Goal: Information Seeking & Learning: Learn about a topic

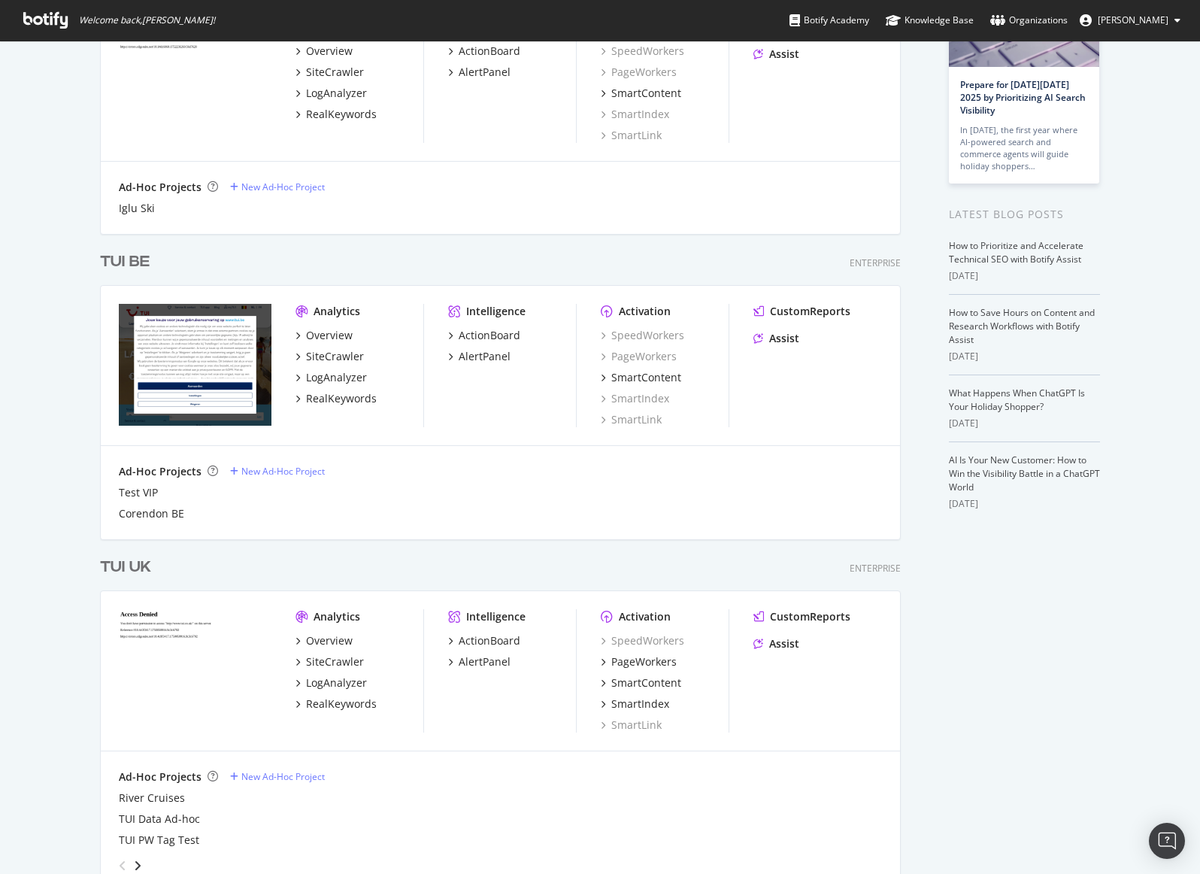
scroll to position [4605, 801]
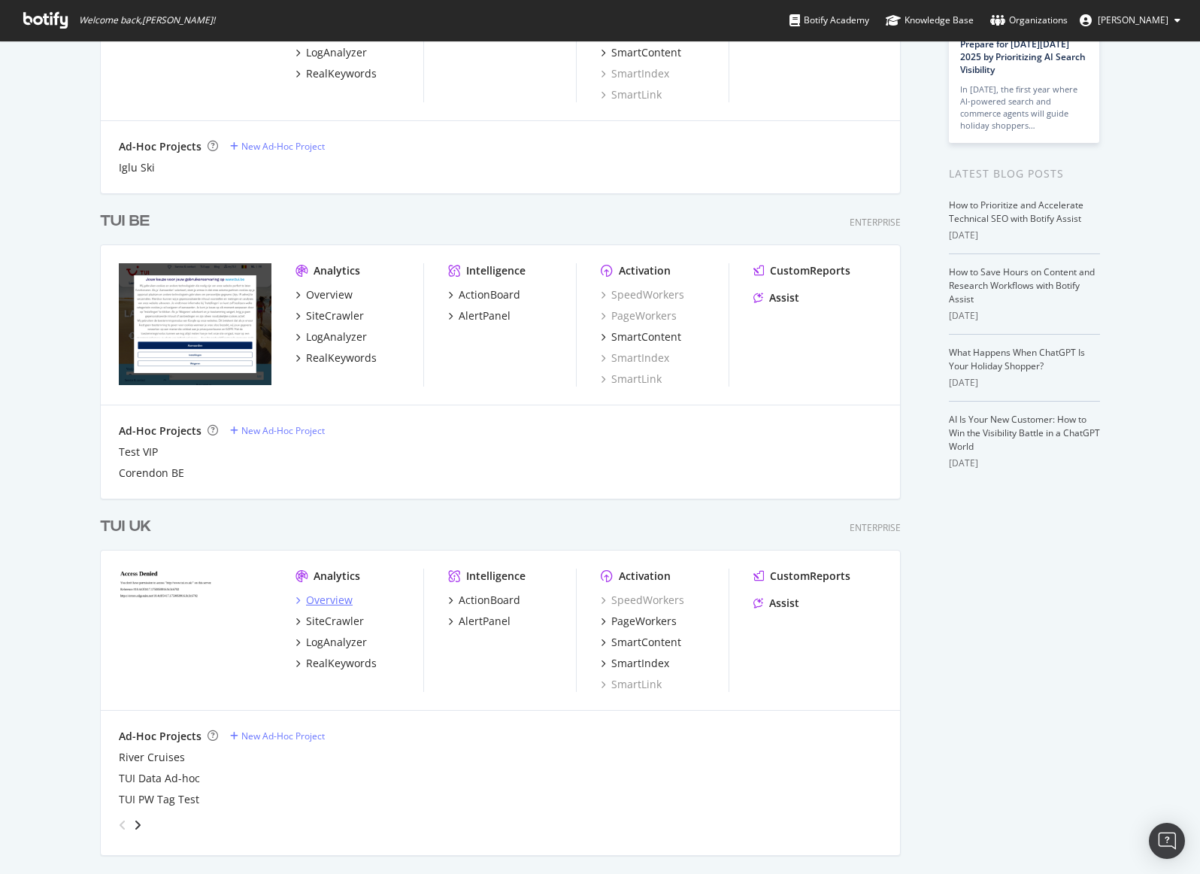
click at [338, 595] on div "Overview" at bounding box center [329, 599] width 47 height 15
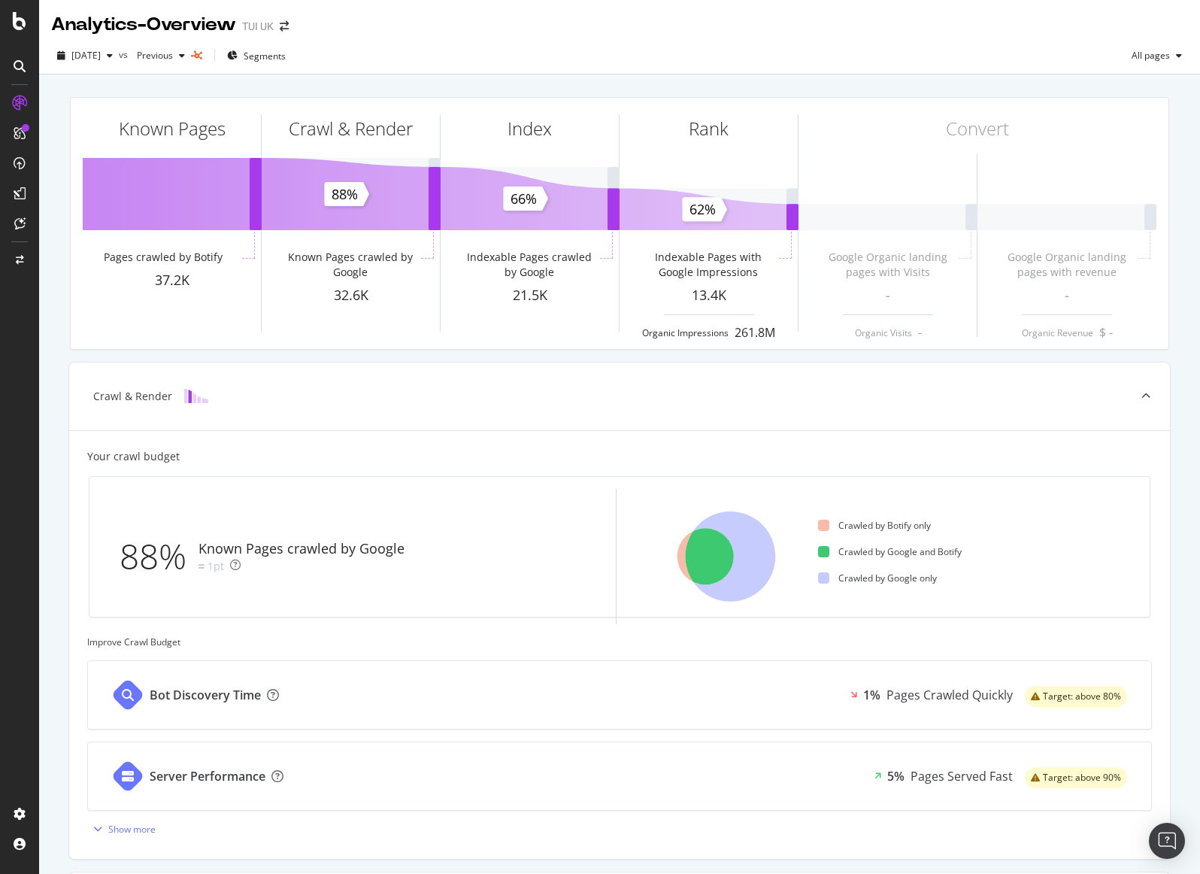
click at [537, 50] on div "[DATE] vs Previous Segments All pages" at bounding box center [619, 59] width 1161 height 30
click at [540, 44] on div "[DATE] vs Previous Segments All pages" at bounding box center [619, 59] width 1161 height 30
click at [268, 27] on div "TUI UK" at bounding box center [258, 26] width 32 height 15
drag, startPoint x: 311, startPoint y: 25, endPoint x: 301, endPoint y: 25, distance: 10.5
click at [311, 25] on div at bounding box center [314, 26] width 6 height 6
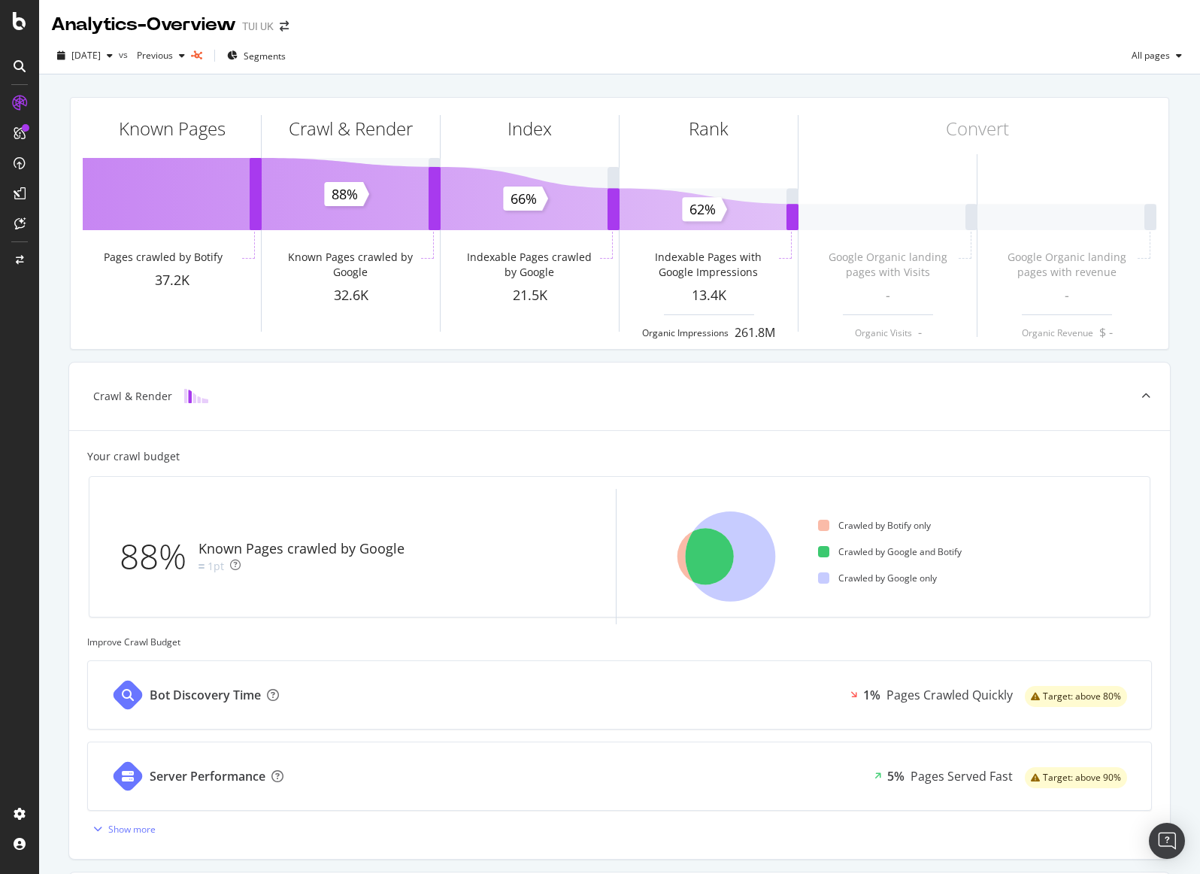
click at [154, 29] on div "Analytics - Overview" at bounding box center [143, 25] width 185 height 26
click at [274, 32] on div "TUI UK" at bounding box center [258, 26] width 32 height 15
click at [312, 23] on div at bounding box center [314, 26] width 6 height 6
click at [289, 23] on icon "arrow-right-arrow-left" at bounding box center [284, 26] width 9 height 11
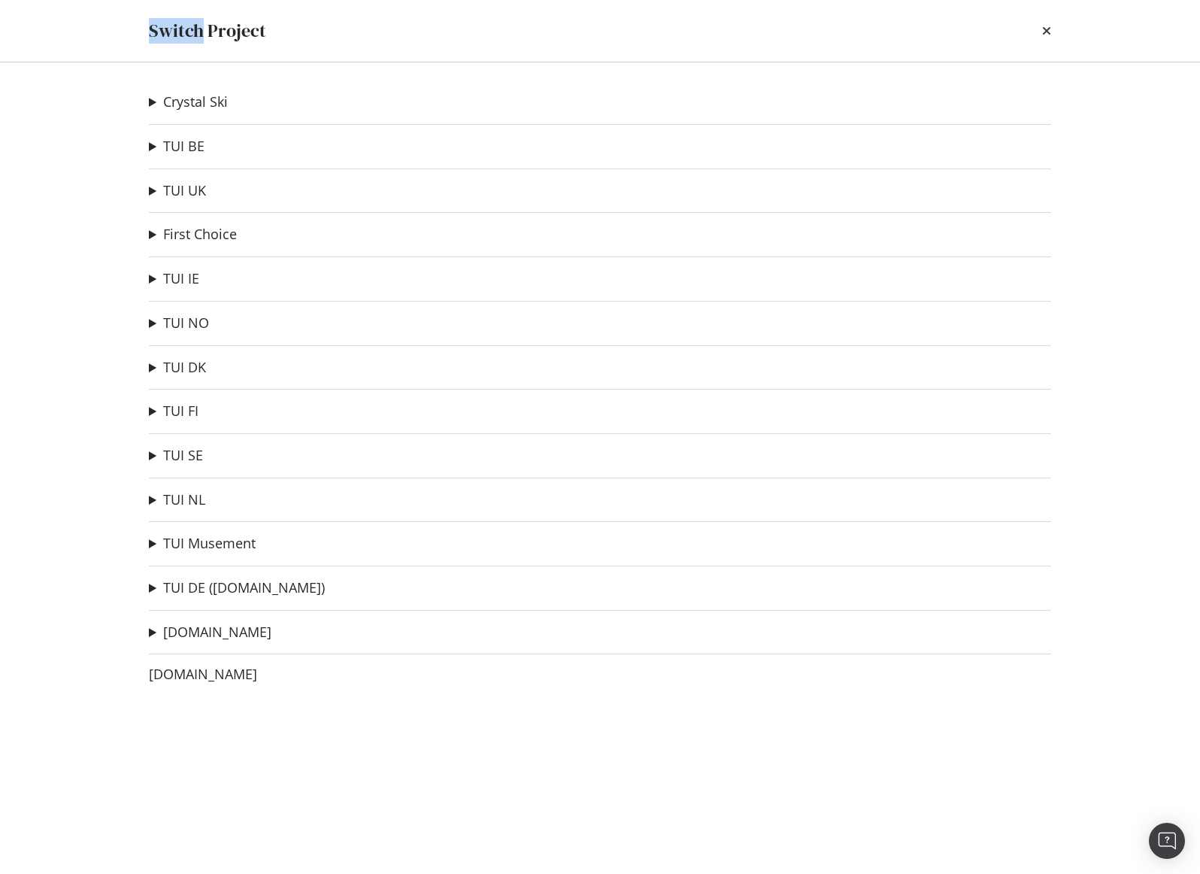
click at [300, 23] on div "Switch Project Crystal Ski Iglu Ski Ad-Hoc Project TUI BE Test VIP Ad-Hoc Proje…" at bounding box center [600, 437] width 1200 height 874
click at [1044, 34] on icon "times" at bounding box center [1046, 31] width 9 height 12
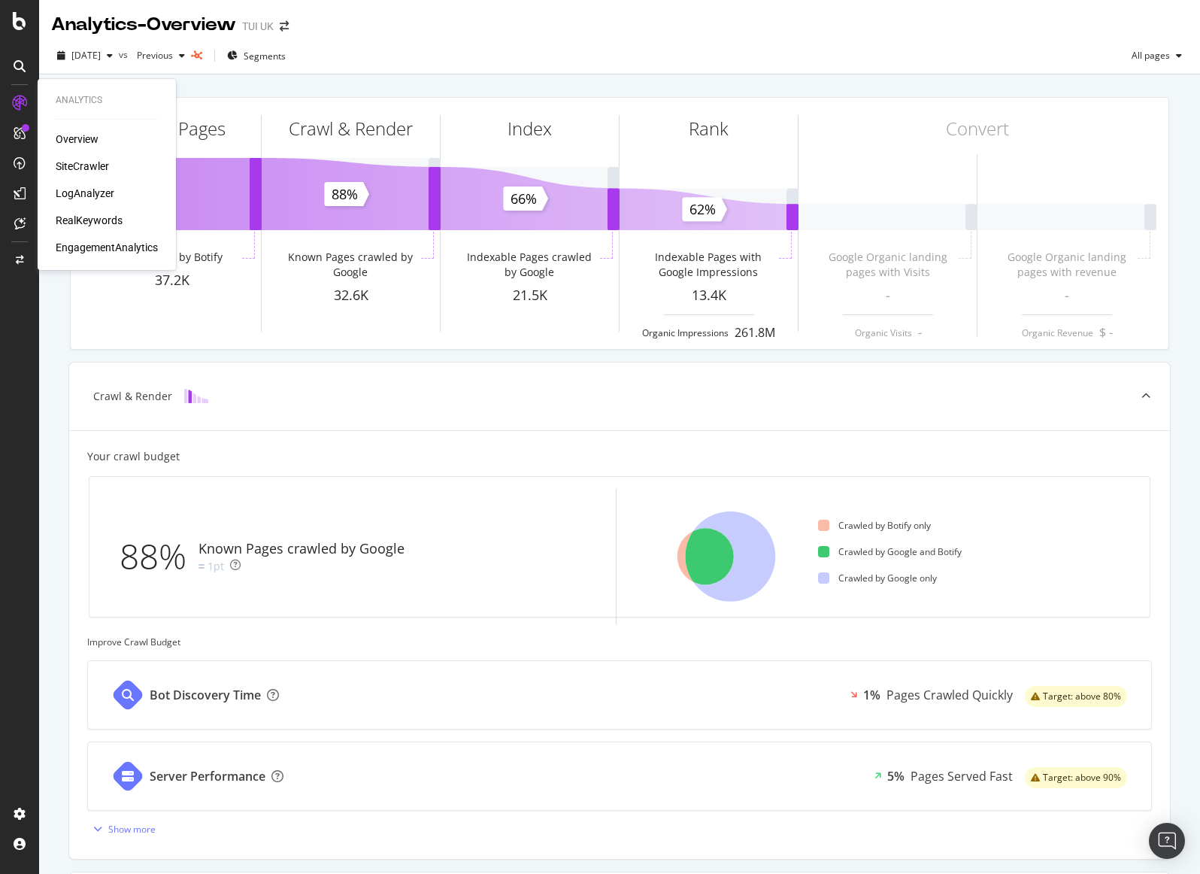
click at [90, 186] on div "LogAnalyzer" at bounding box center [85, 193] width 59 height 15
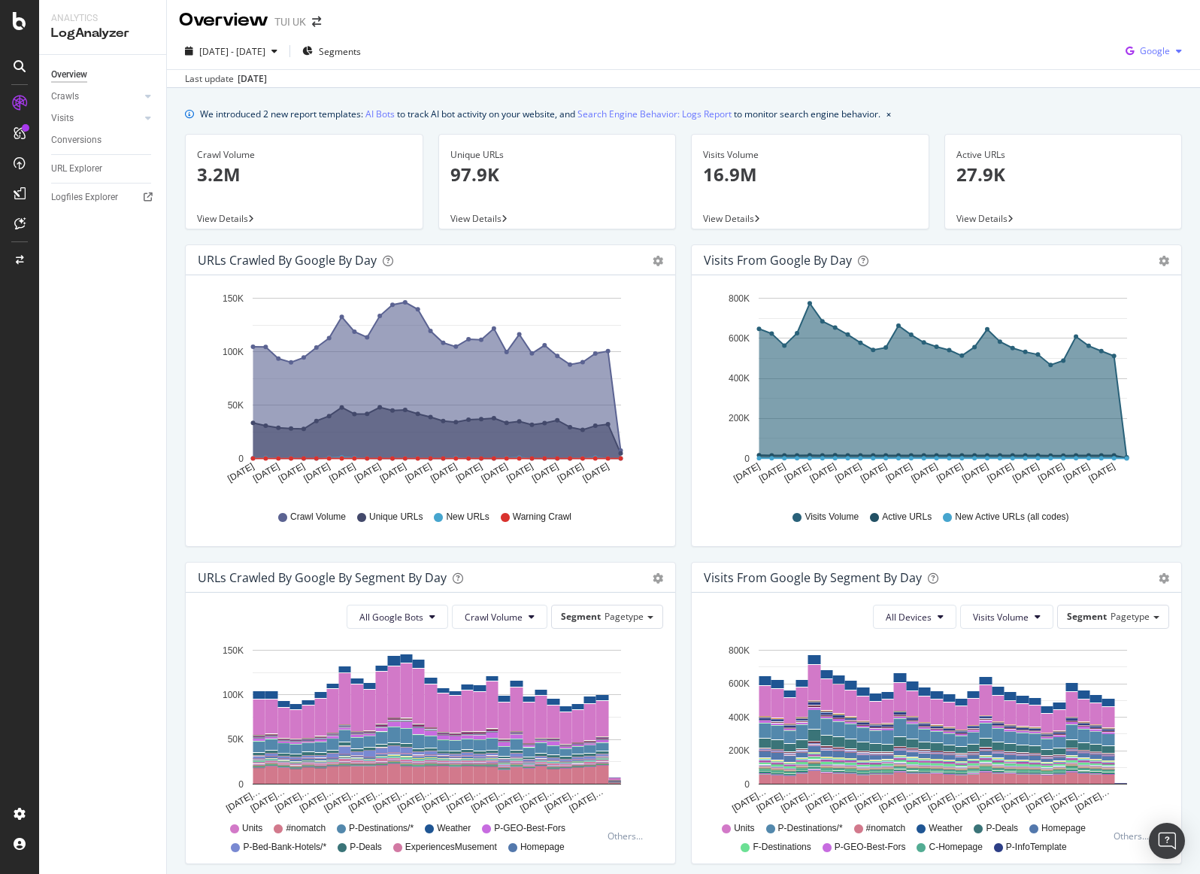
scroll to position [6, 0]
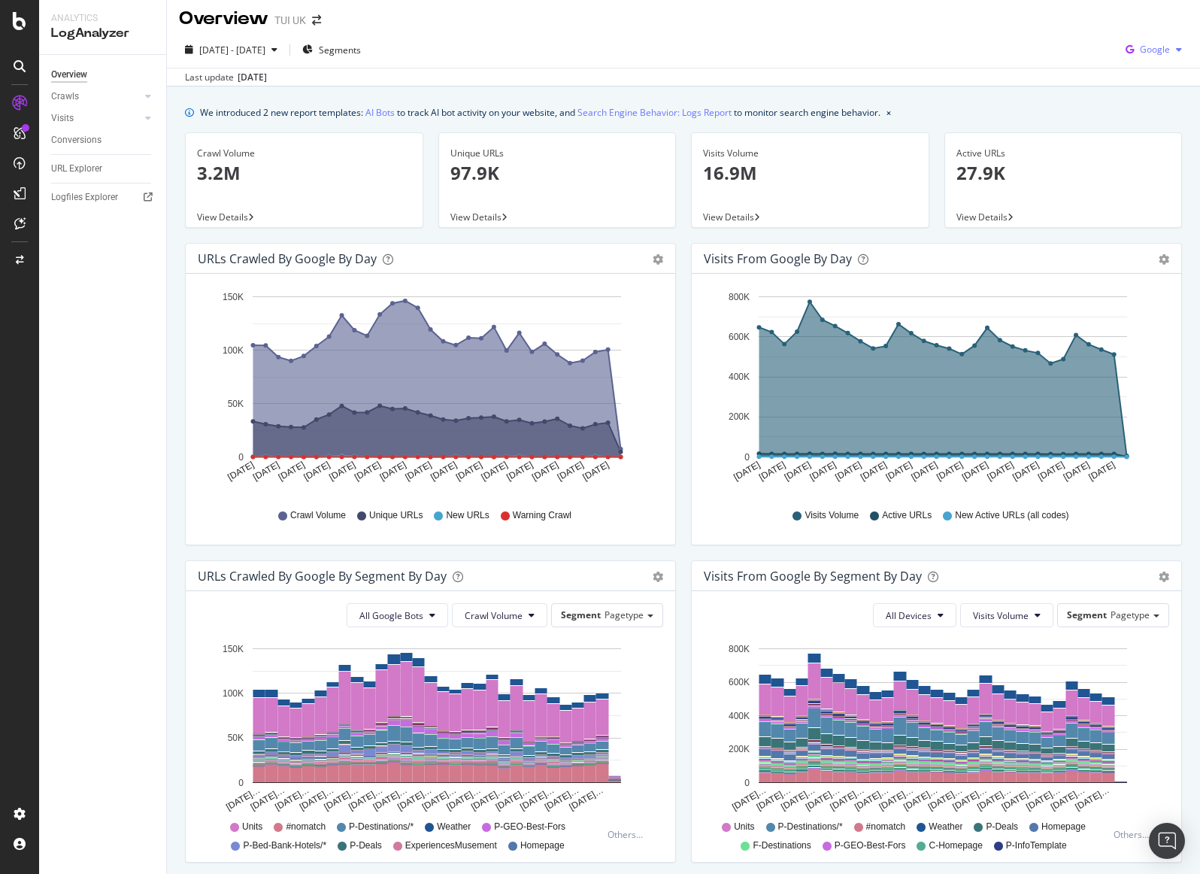
click at [1144, 47] on span "Google" at bounding box center [1155, 49] width 30 height 13
click at [1140, 136] on span "OpenAI" at bounding box center [1154, 136] width 56 height 14
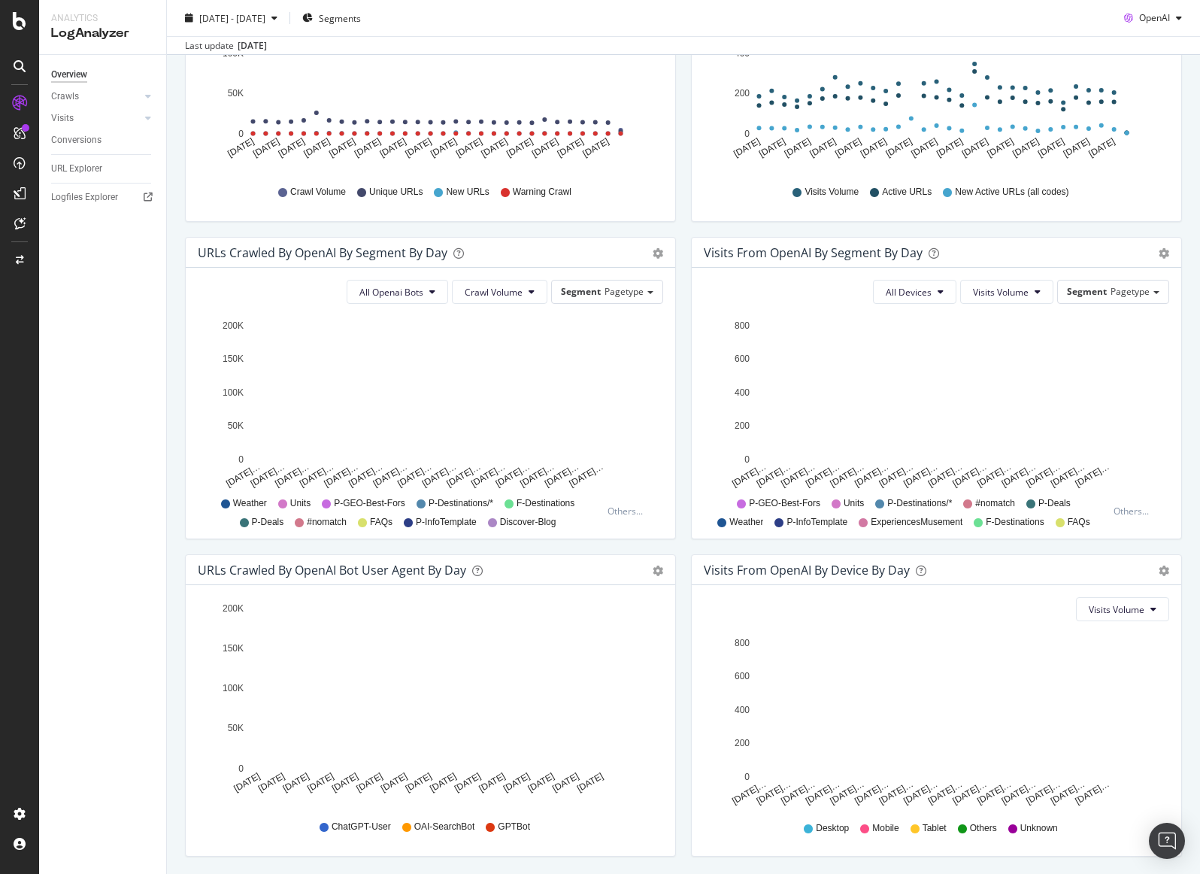
scroll to position [338, 0]
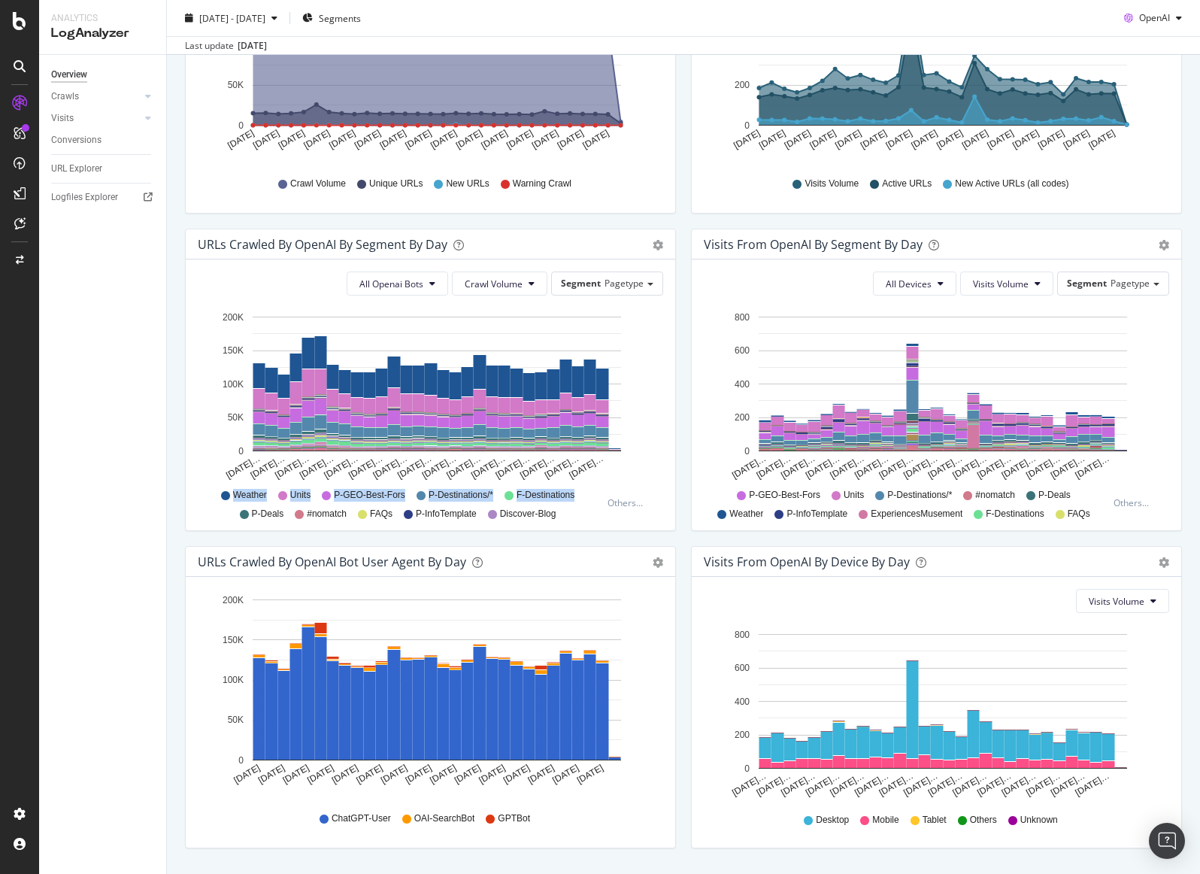
drag, startPoint x: 572, startPoint y: 520, endPoint x: 216, endPoint y: 495, distance: 357.3
click at [216, 495] on div "All Openai Bots Crawl Volume Segment Pagetype Hold CMD (⌘) while clicking to fi…" at bounding box center [430, 394] width 489 height 271
click at [274, 511] on span "P-Deals" at bounding box center [268, 513] width 32 height 13
drag, startPoint x: 563, startPoint y: 517, endPoint x: 432, endPoint y: 516, distance: 130.8
click at [432, 516] on div "Weather Units P-GEO-Best-Fors P-Destinations/* F-Destinations P-Deals #nomatch …" at bounding box center [403, 503] width 396 height 34
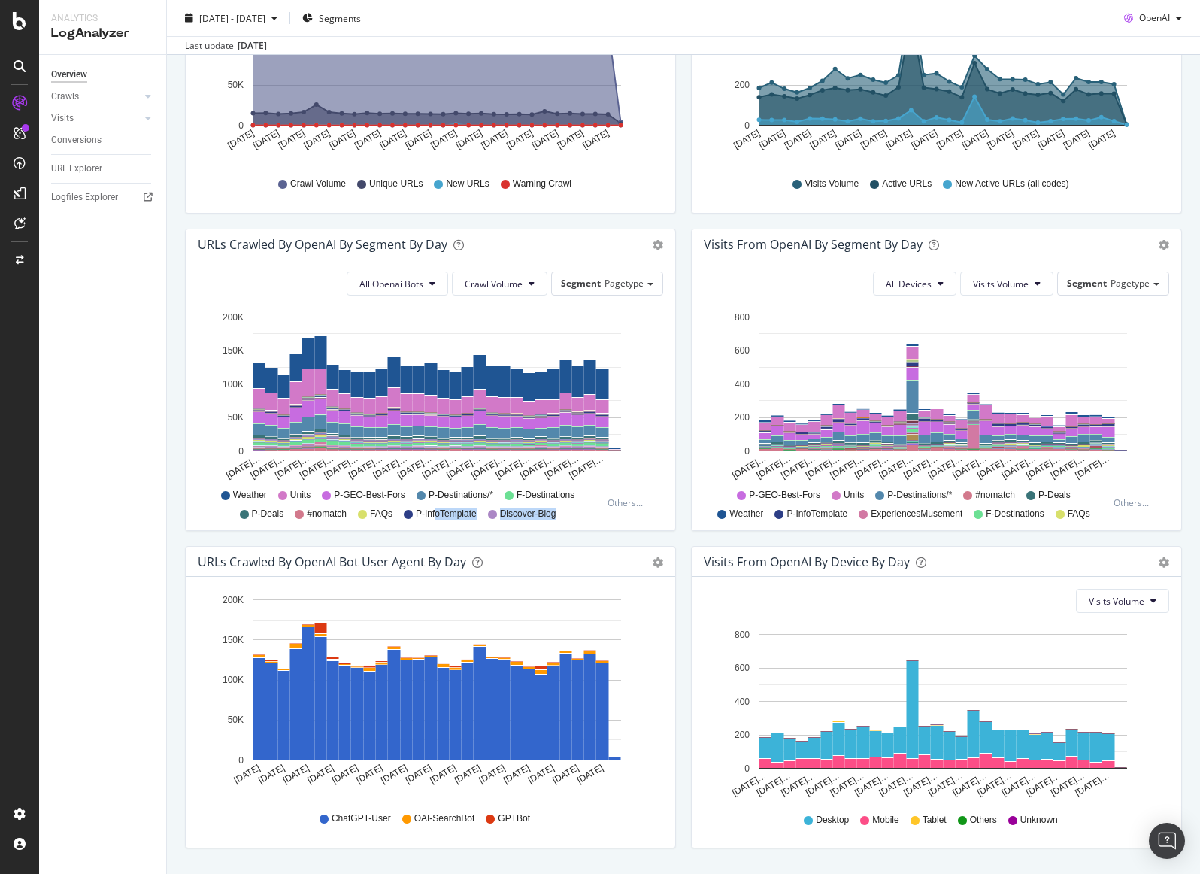
click at [562, 511] on div "Weather Units P-GEO-Best-Fors P-Destinations/* F-Destinations P-Deals #nomatch …" at bounding box center [403, 503] width 396 height 34
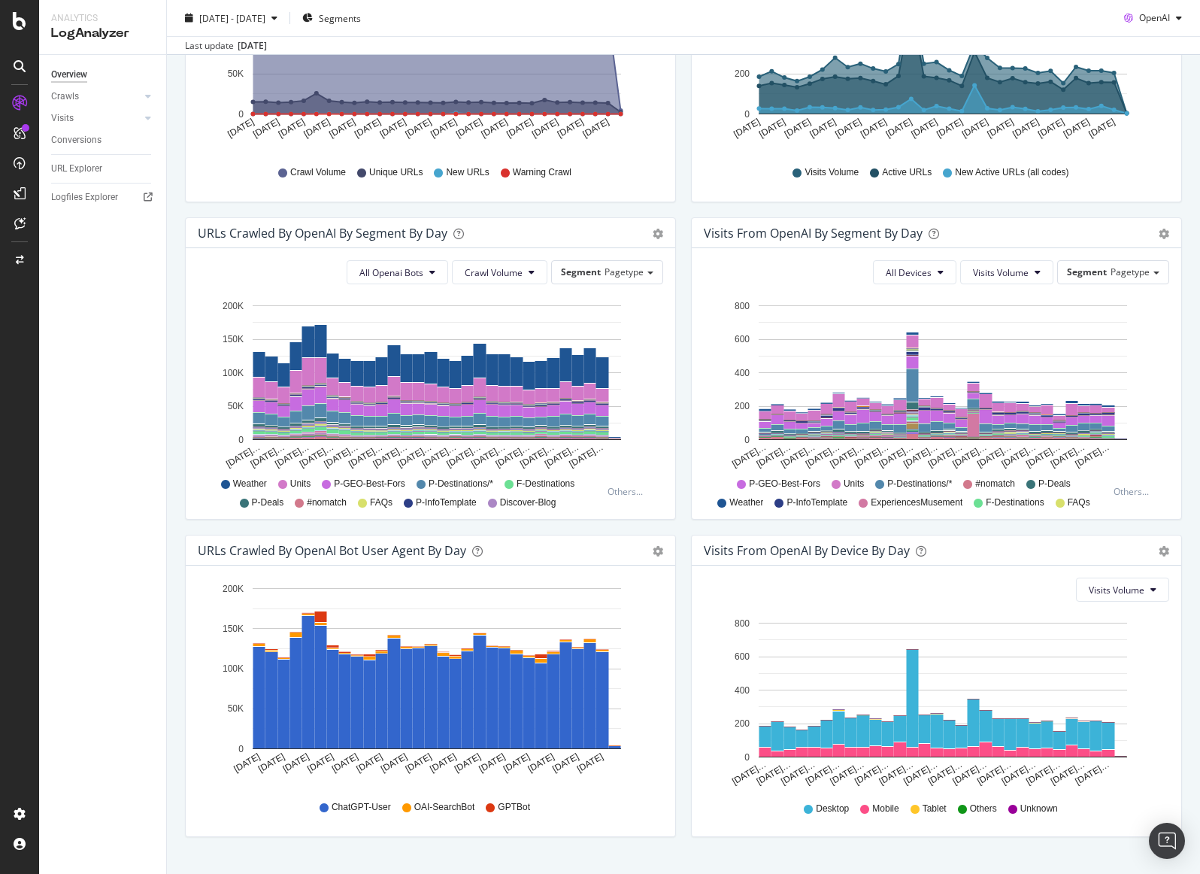
scroll to position [351, 0]
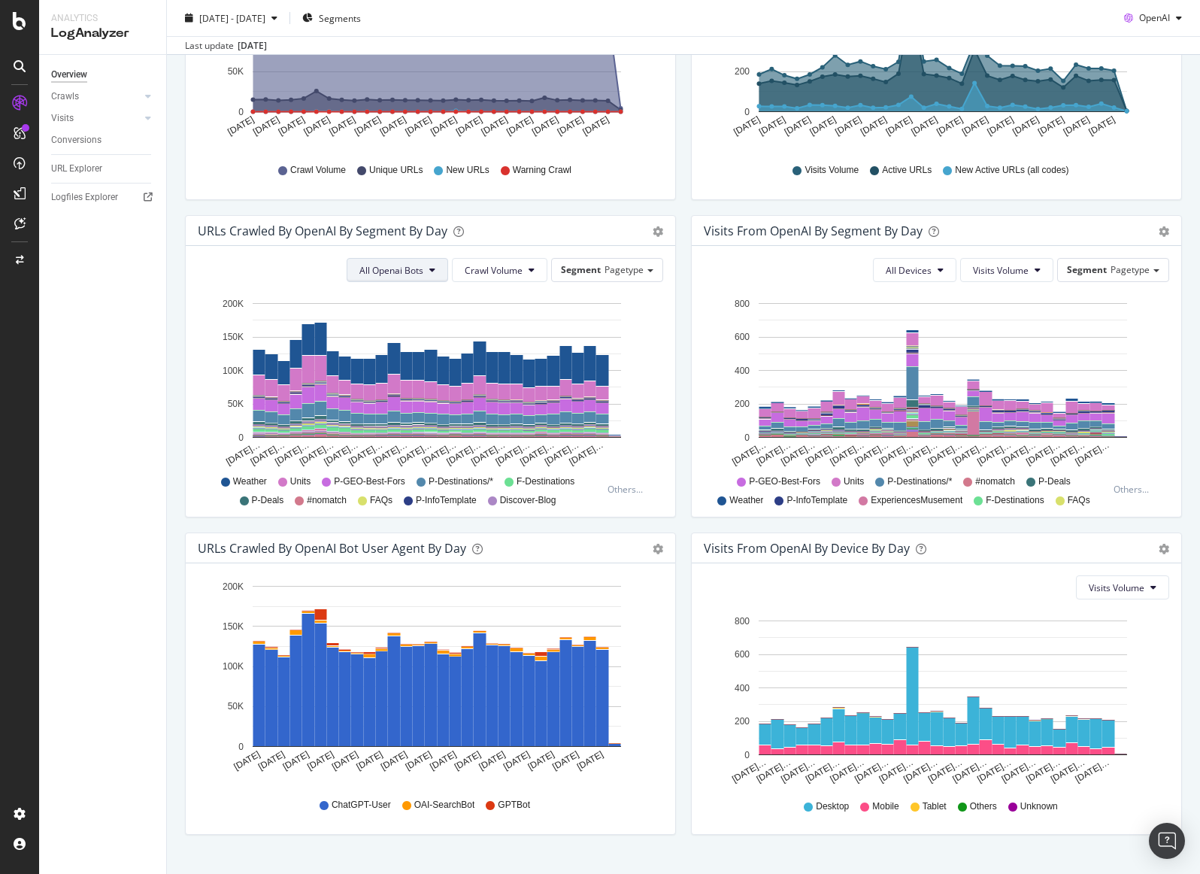
click at [429, 266] on icon at bounding box center [432, 269] width 6 height 9
click at [419, 265] on span "All Openai Bots" at bounding box center [391, 270] width 64 height 13
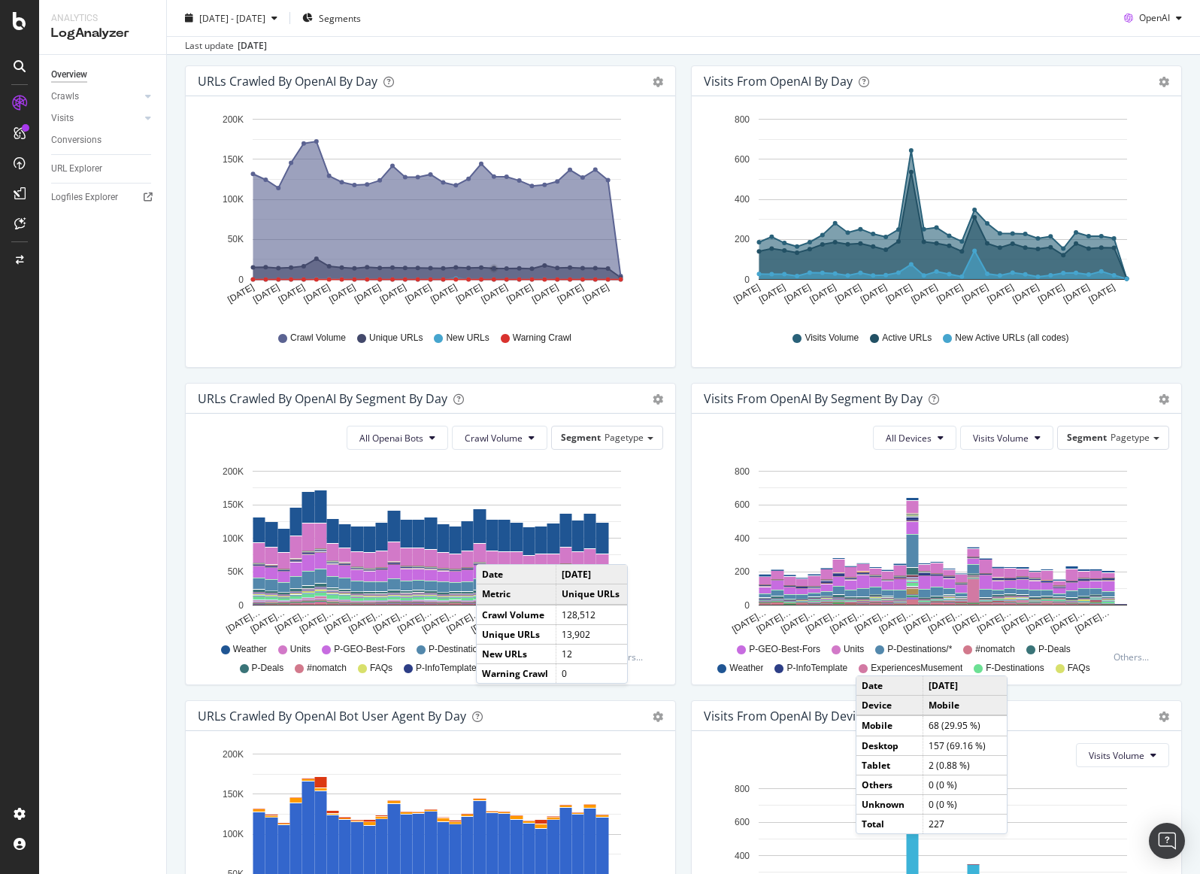
scroll to position [308, 0]
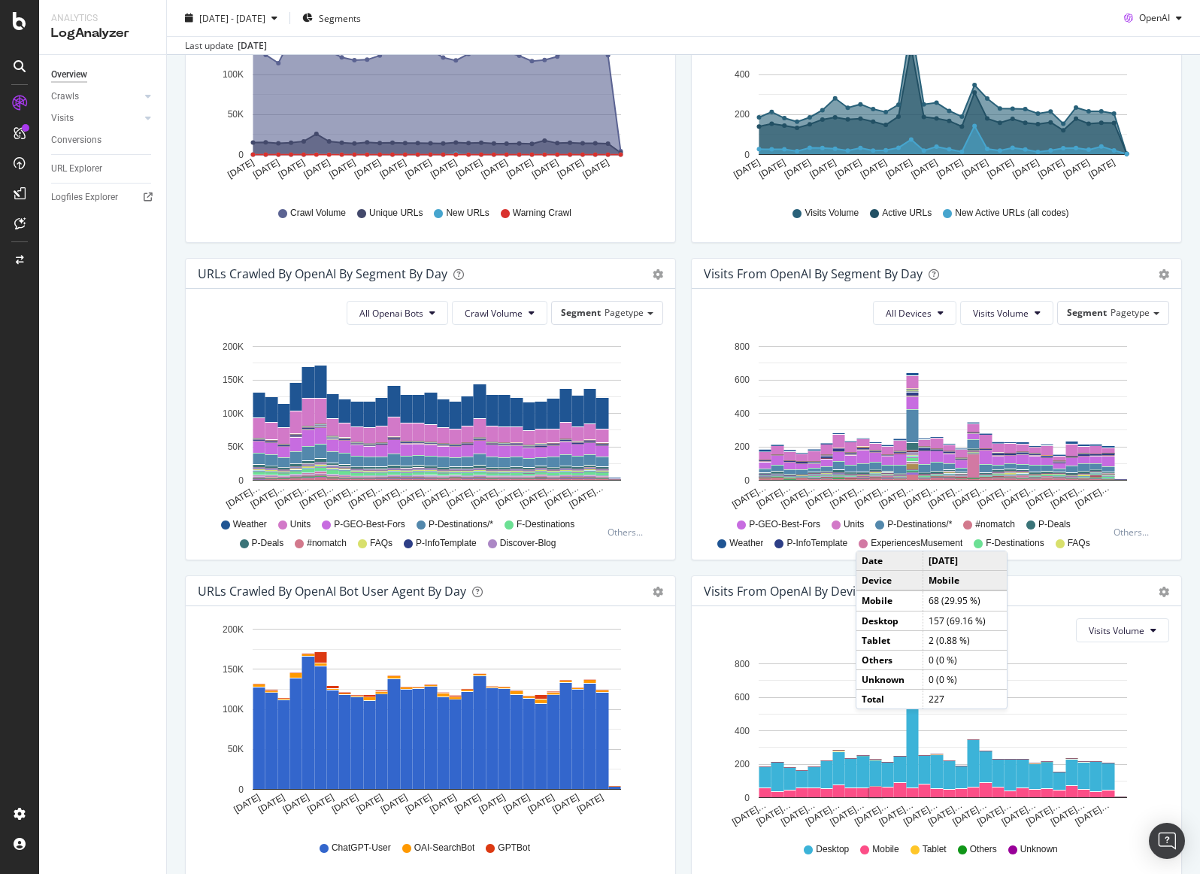
click at [1023, 574] on div "Visits from OpenAI By Segment By Day Timeline (by Value) Table All Devices Visi…" at bounding box center [936, 416] width 506 height 317
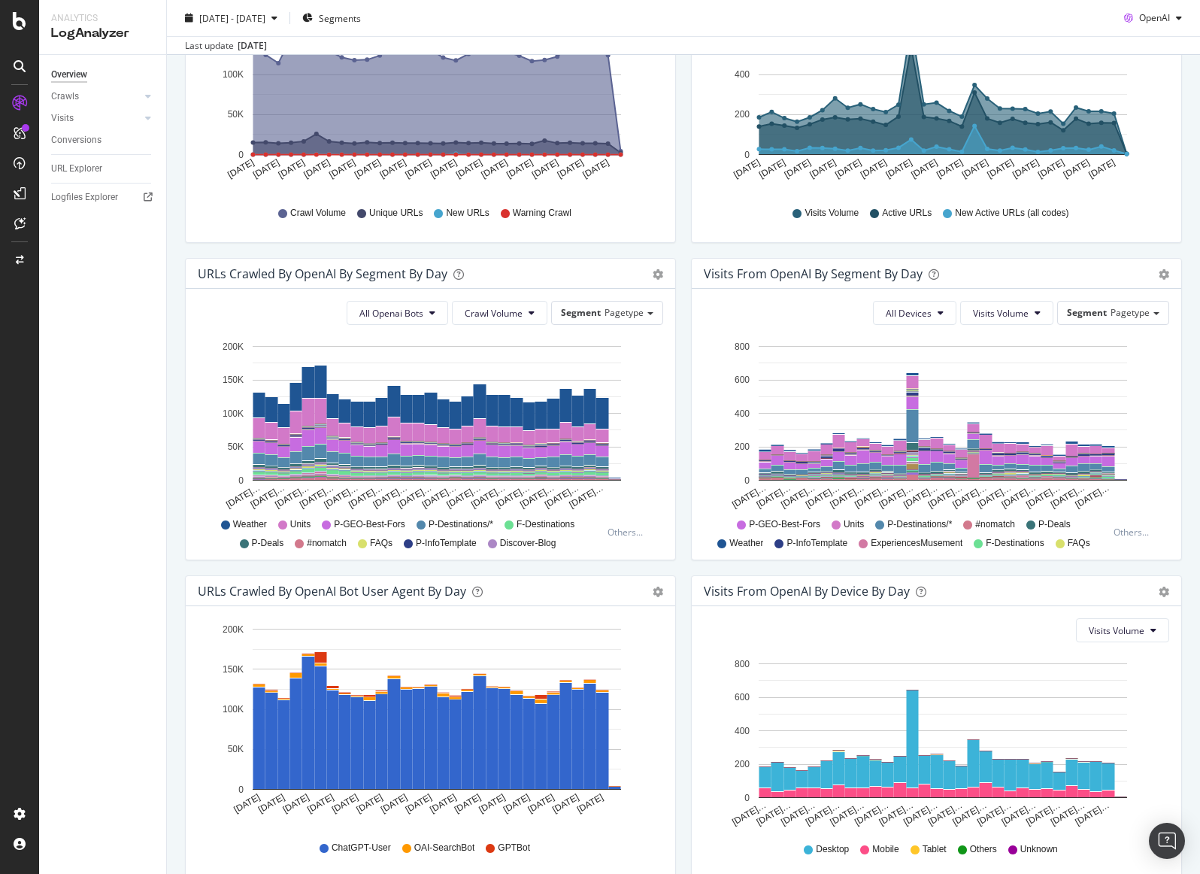
scroll to position [0, 0]
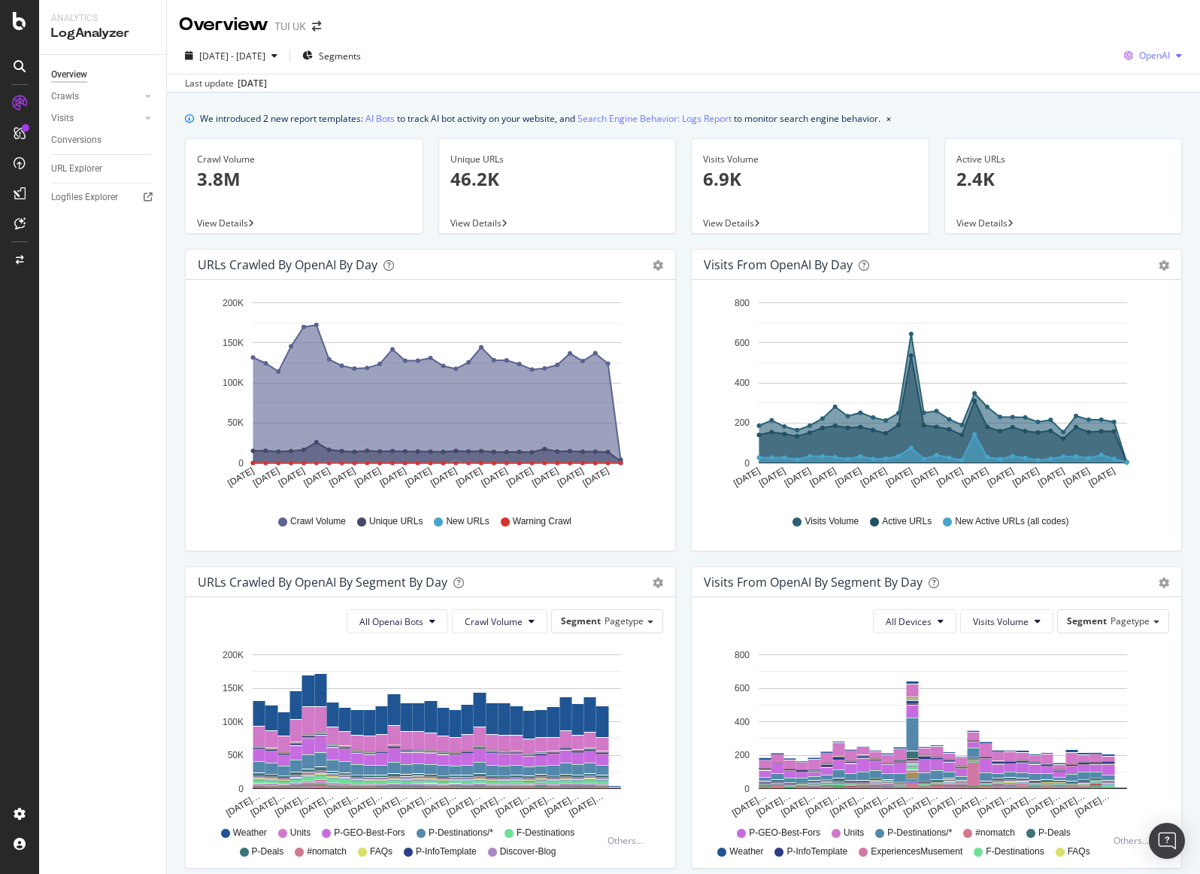
click at [1132, 47] on div "OpenAI" at bounding box center [1153, 55] width 70 height 23
click at [1154, 79] on span "Google" at bounding box center [1153, 86] width 56 height 14
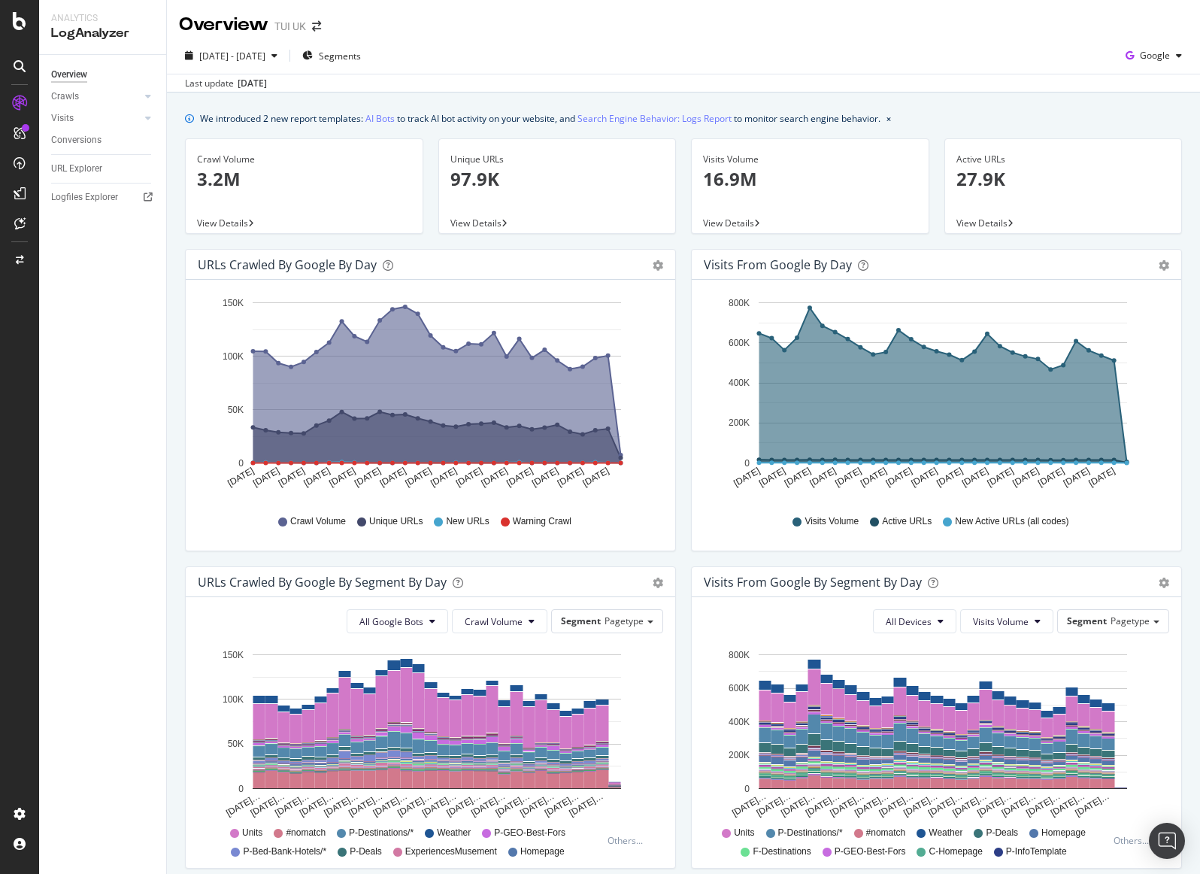
scroll to position [308, 0]
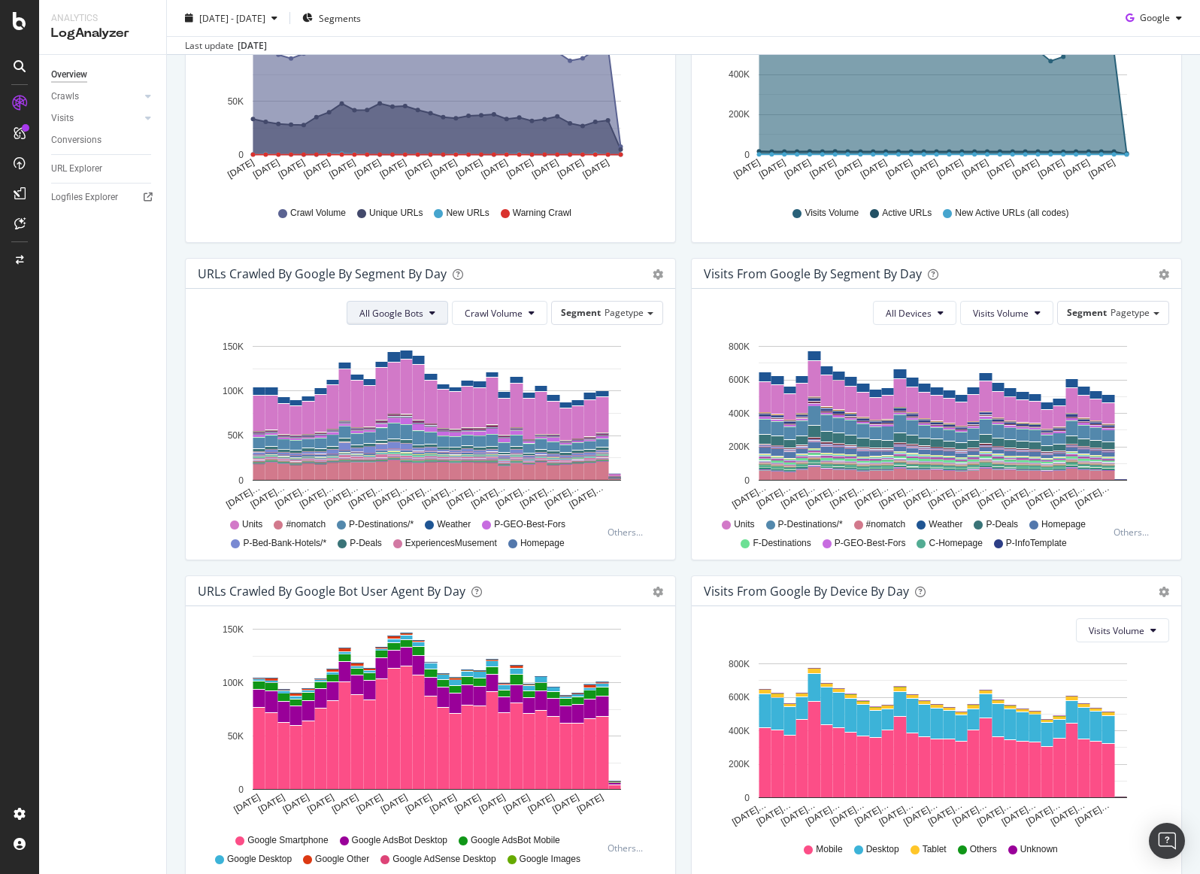
click at [432, 308] on button "All Google Bots" at bounding box center [397, 313] width 101 height 24
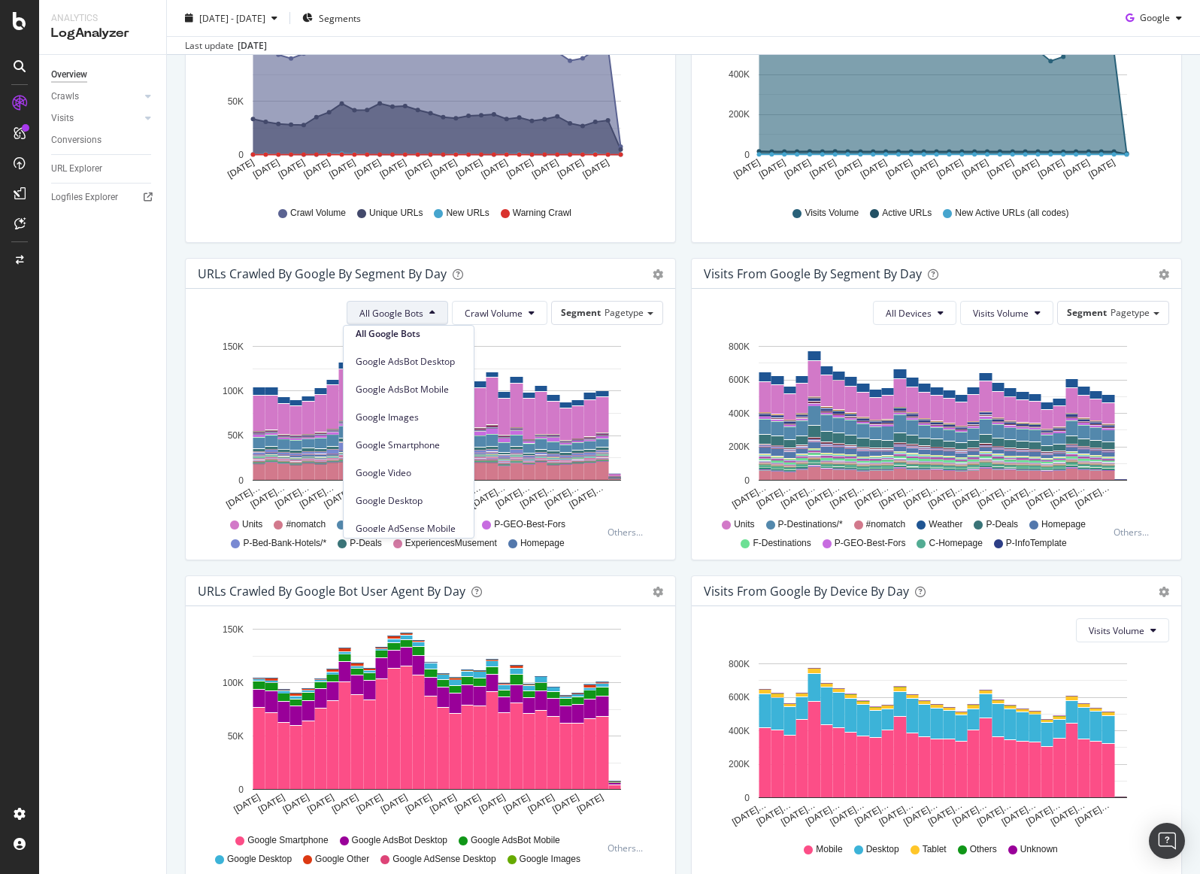
scroll to position [0, 0]
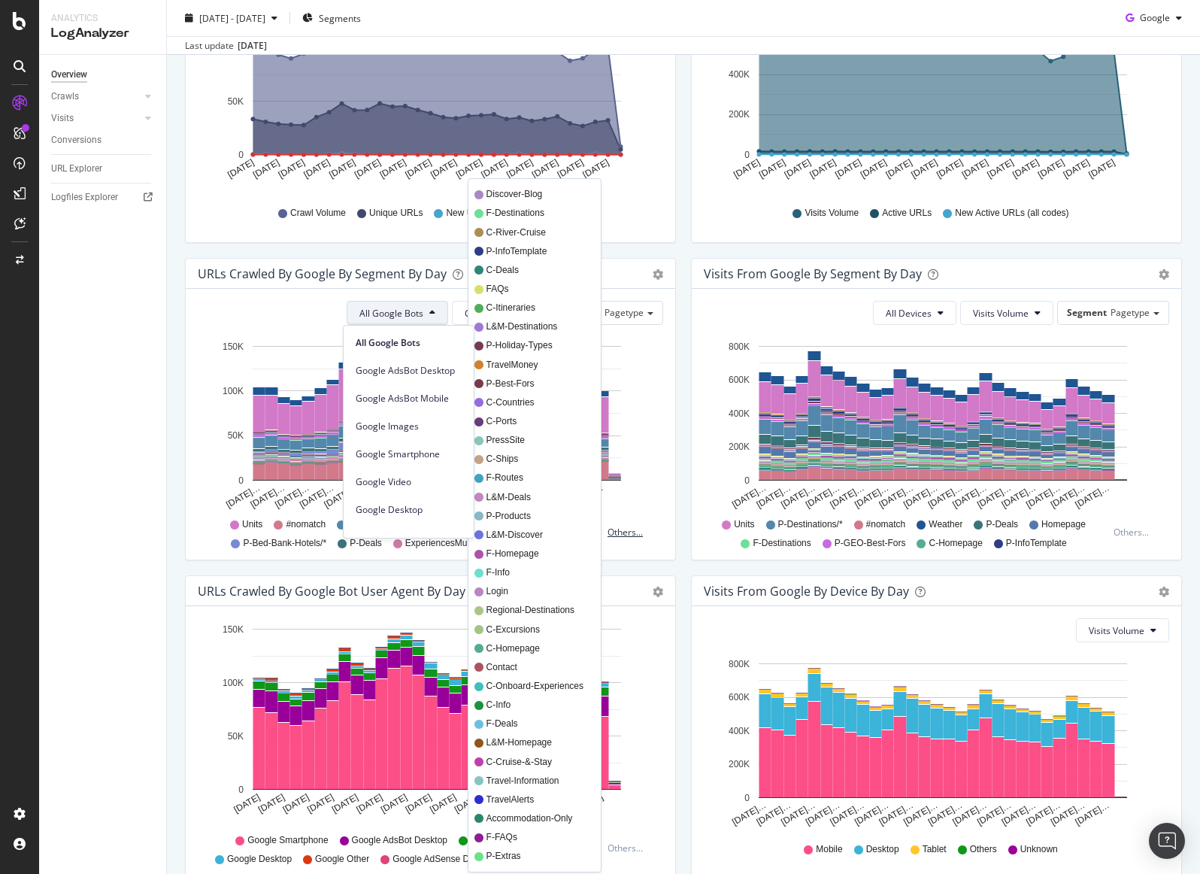
click at [607, 530] on div "Others..." at bounding box center [628, 532] width 42 height 13
